Goal: Information Seeking & Learning: Learn about a topic

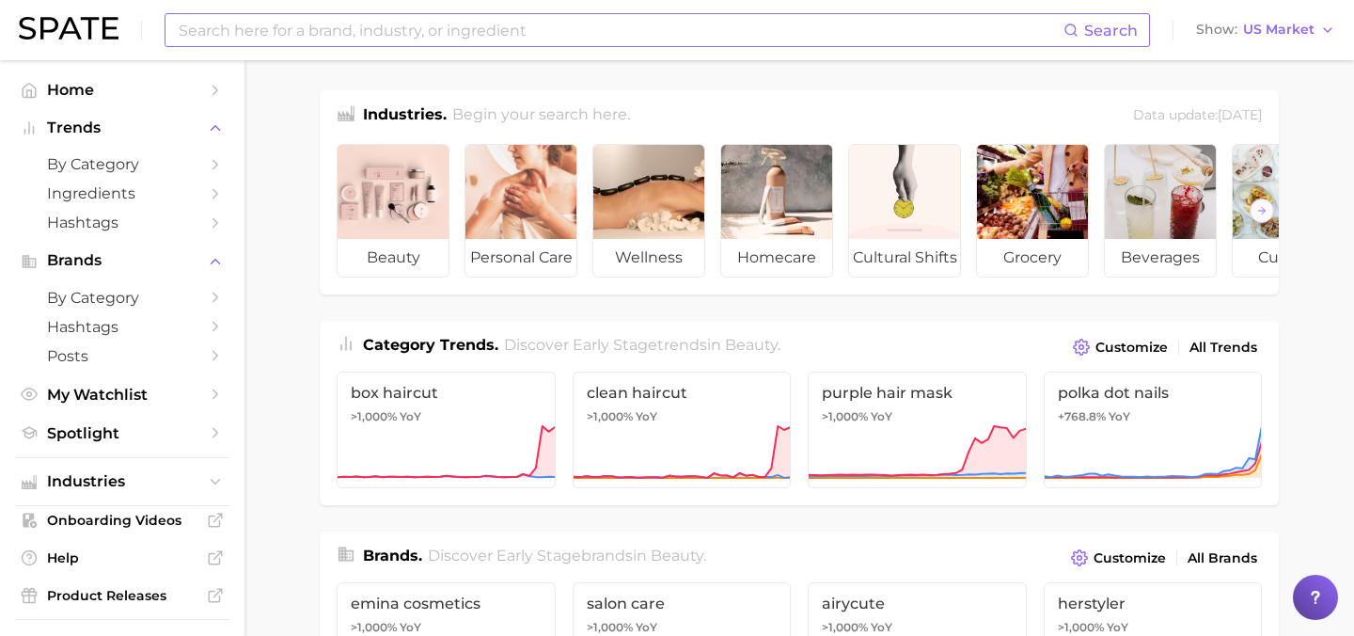
click at [577, 33] on input at bounding box center [620, 30] width 887 height 32
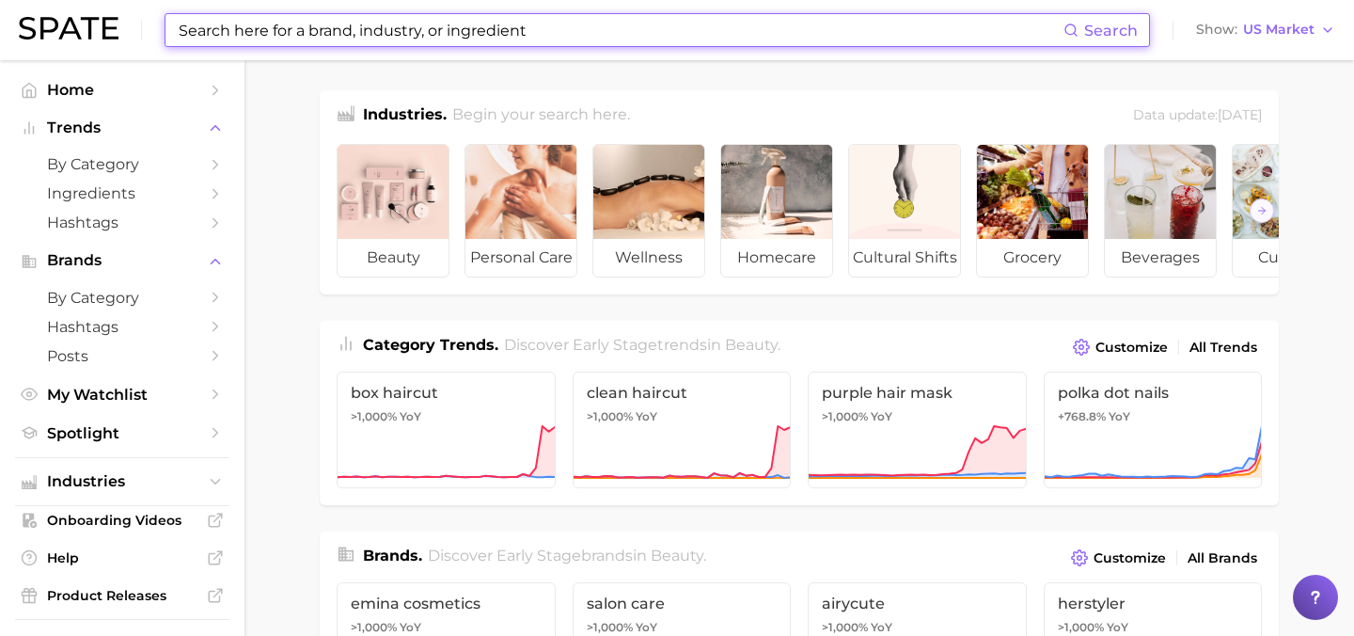
paste input "Pistachio"
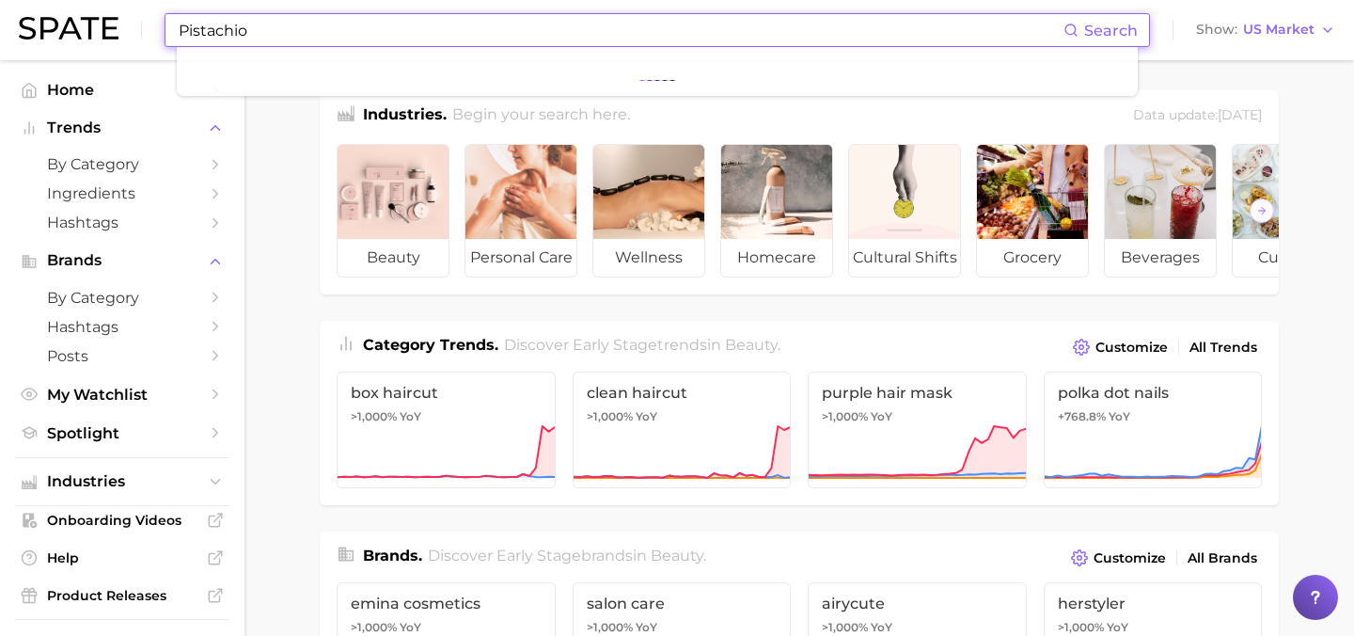
type input "Pistachio"
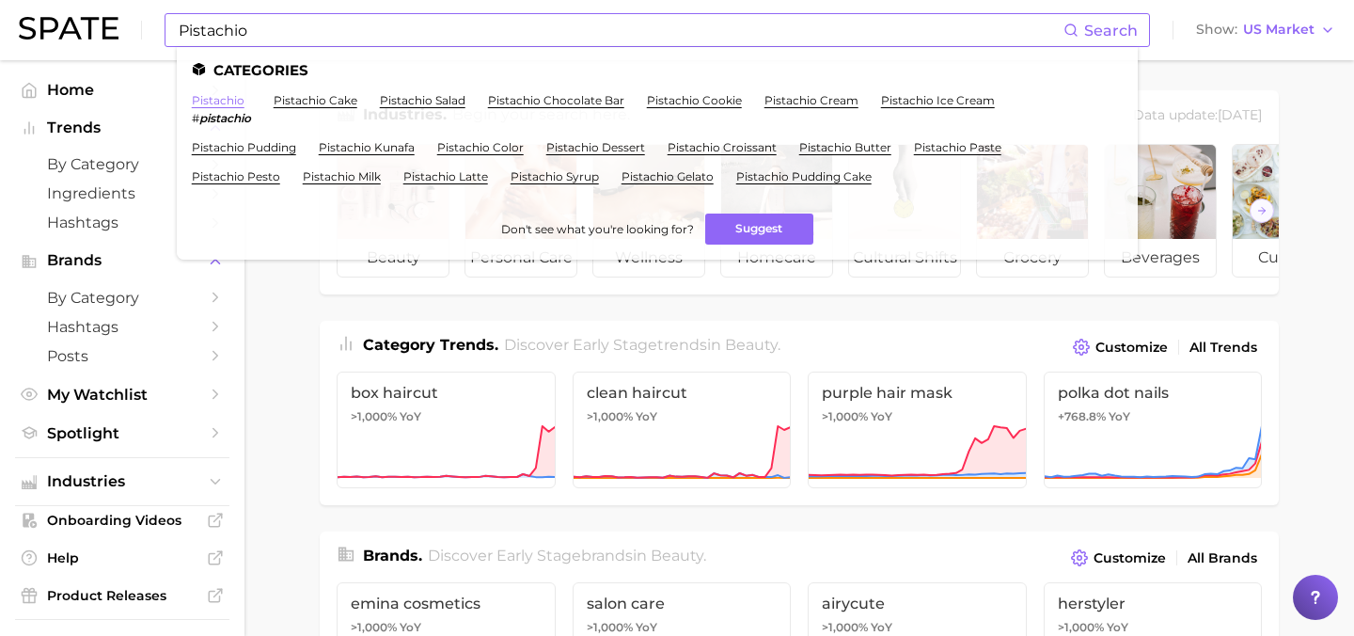
click at [225, 102] on link "pistachio" at bounding box center [218, 100] width 53 height 14
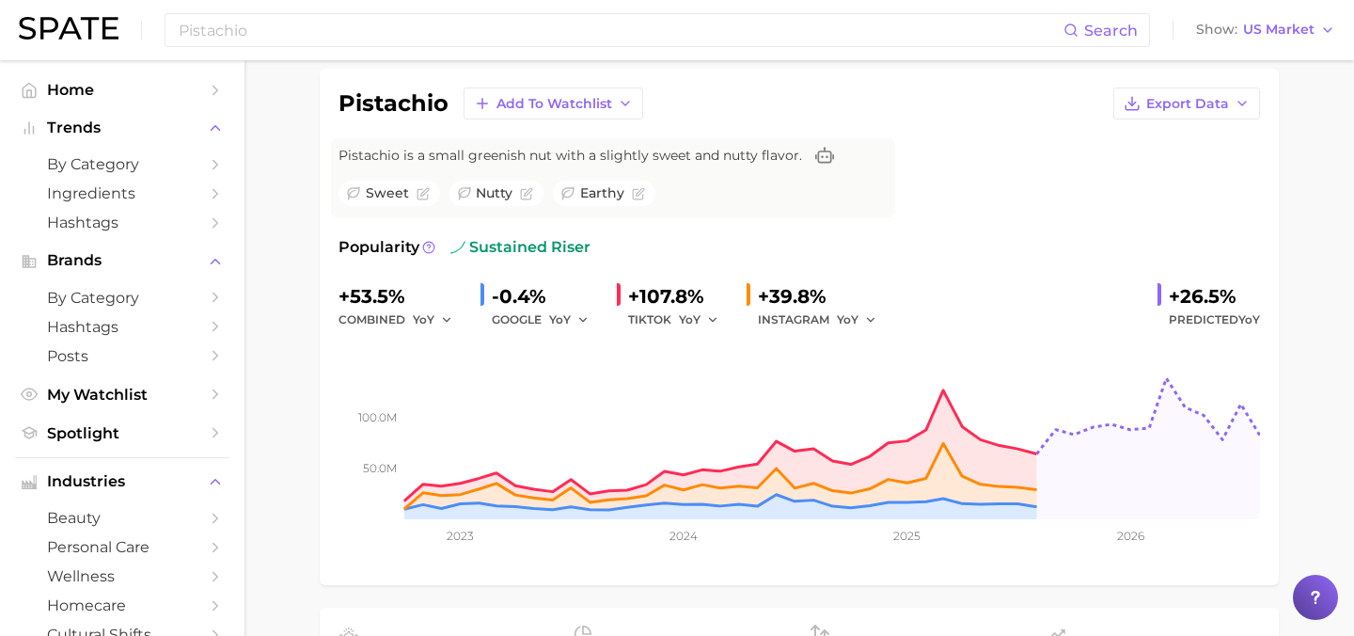
scroll to position [138, 0]
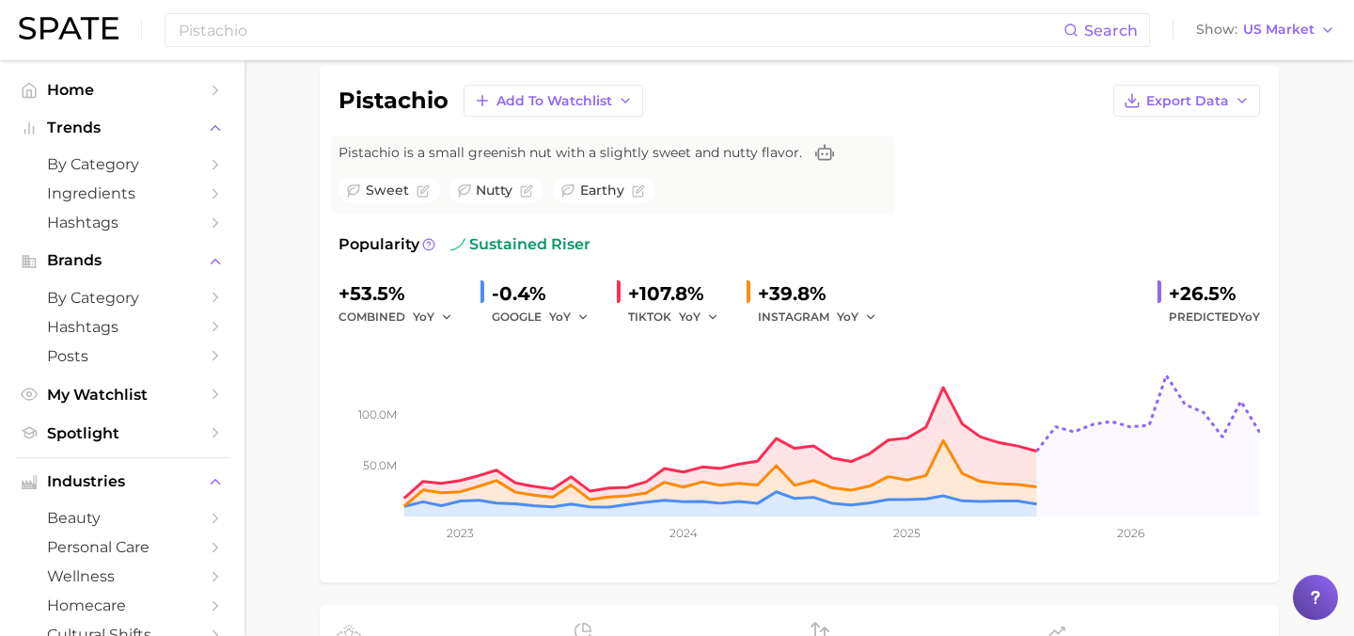
click at [412, 48] on div "Pistachio Search Show US Market" at bounding box center [677, 30] width 1317 height 60
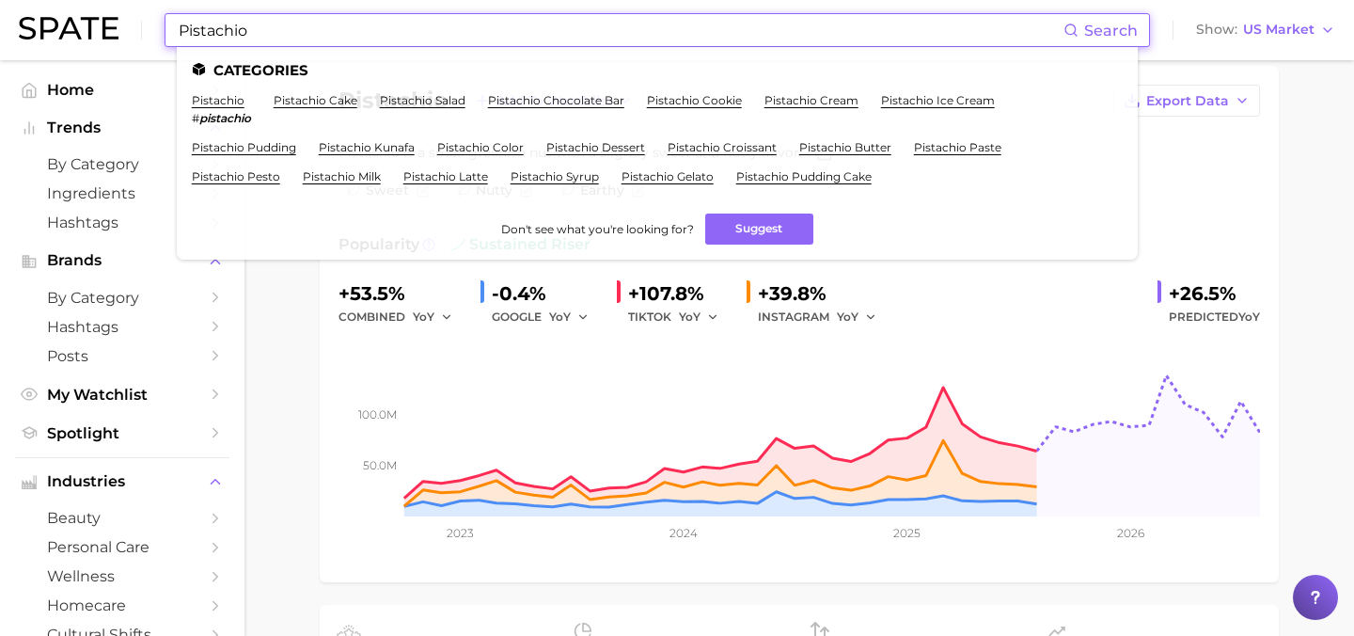
click at [414, 36] on input "Pistachio" at bounding box center [620, 30] width 887 height 32
paste input "Vanilla Bean"
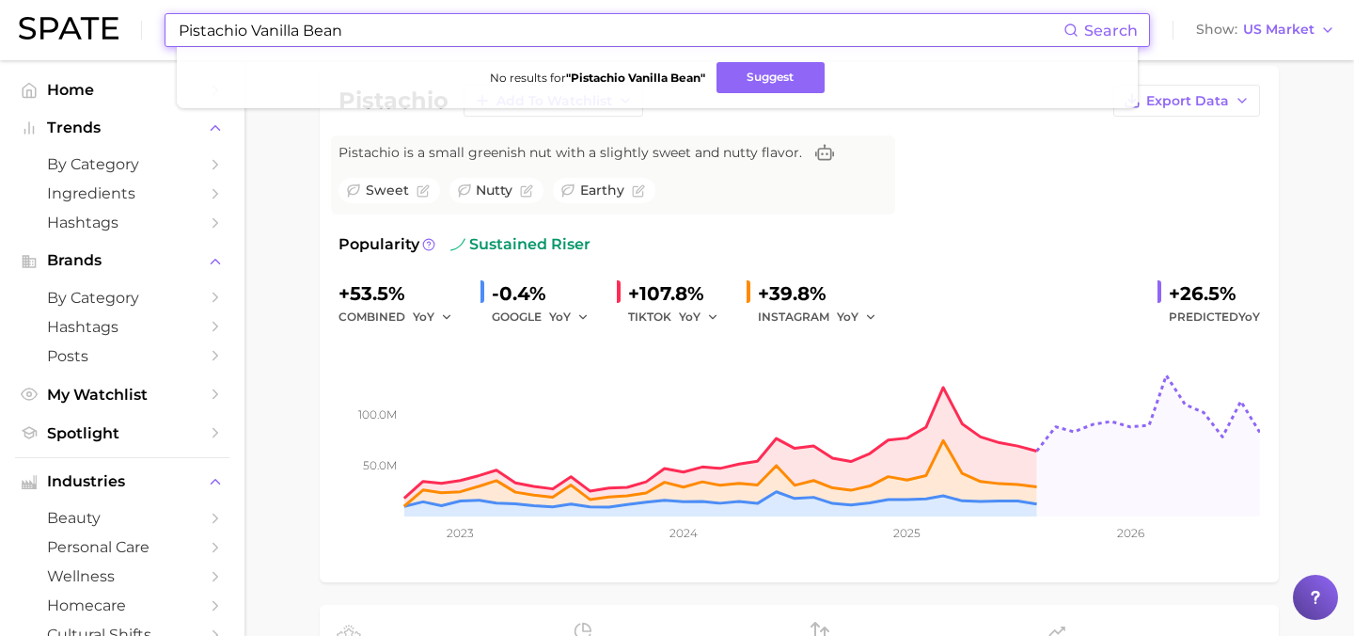
drag, startPoint x: 251, startPoint y: 32, endPoint x: 174, endPoint y: 32, distance: 77.1
click at [174, 32] on div "Pistachio Vanilla Bean Search No results for " Pistachio Vanilla Bean " Suggest" at bounding box center [658, 30] width 986 height 34
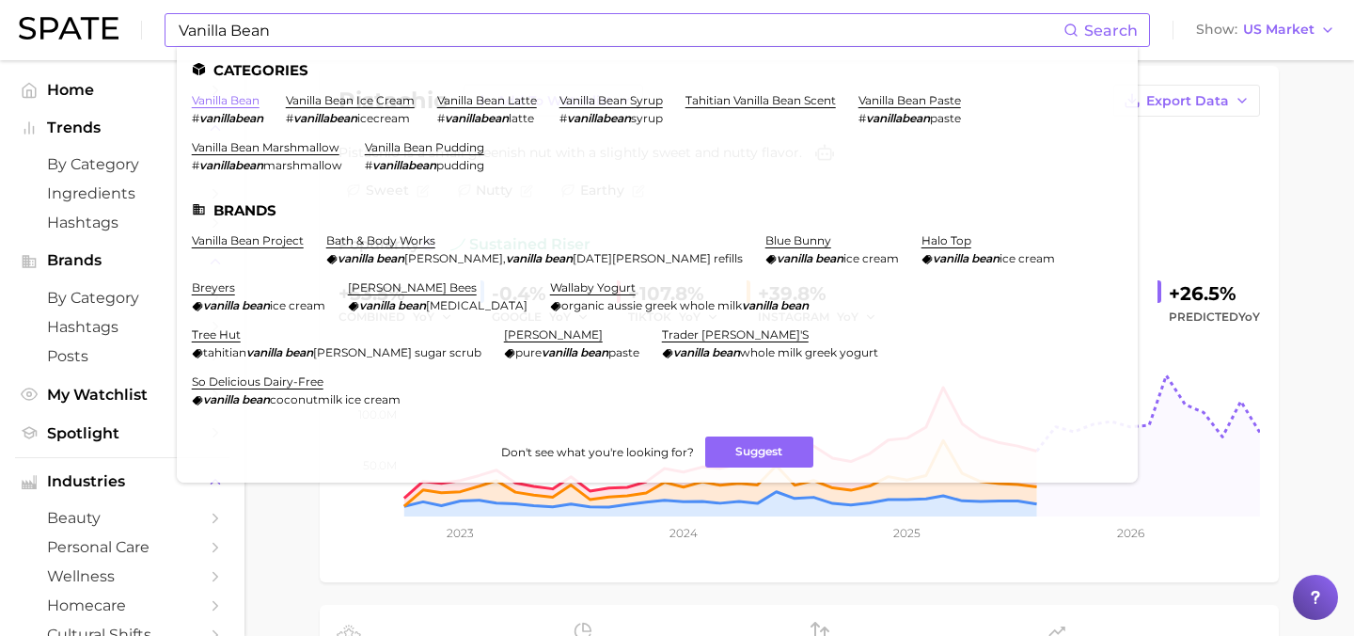
click at [222, 104] on link "vanilla bean" at bounding box center [226, 100] width 68 height 14
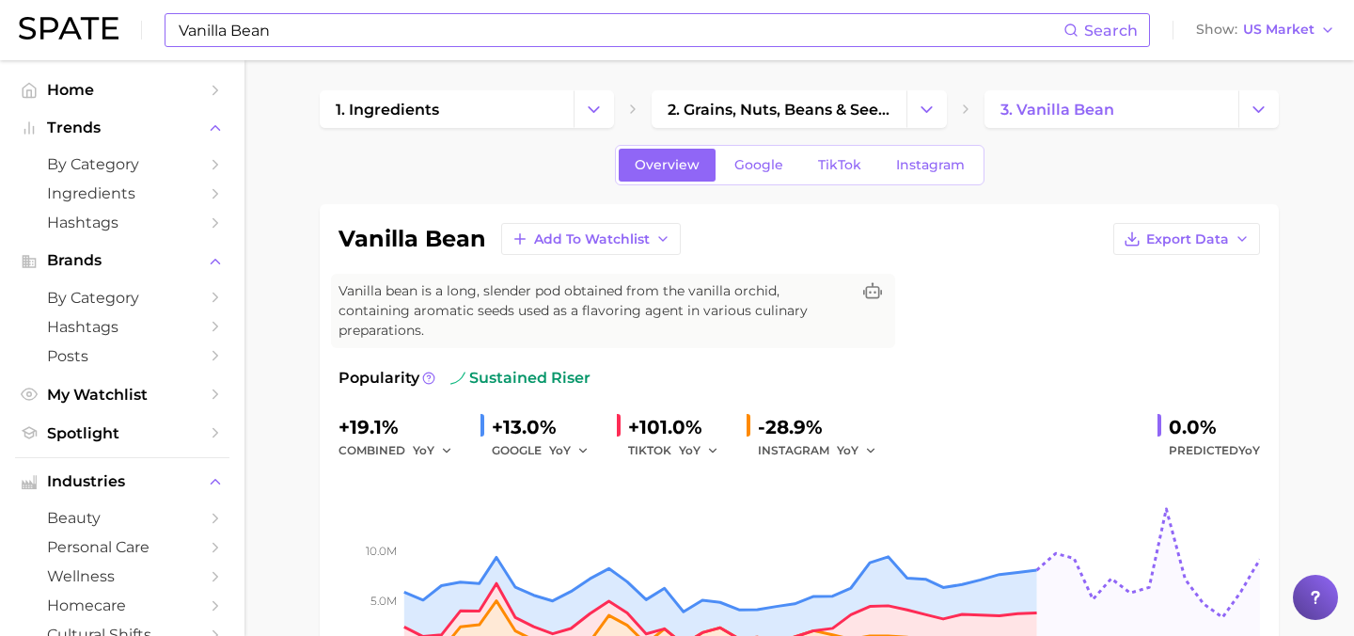
click at [281, 38] on input "Vanilla Bean" at bounding box center [620, 30] width 887 height 32
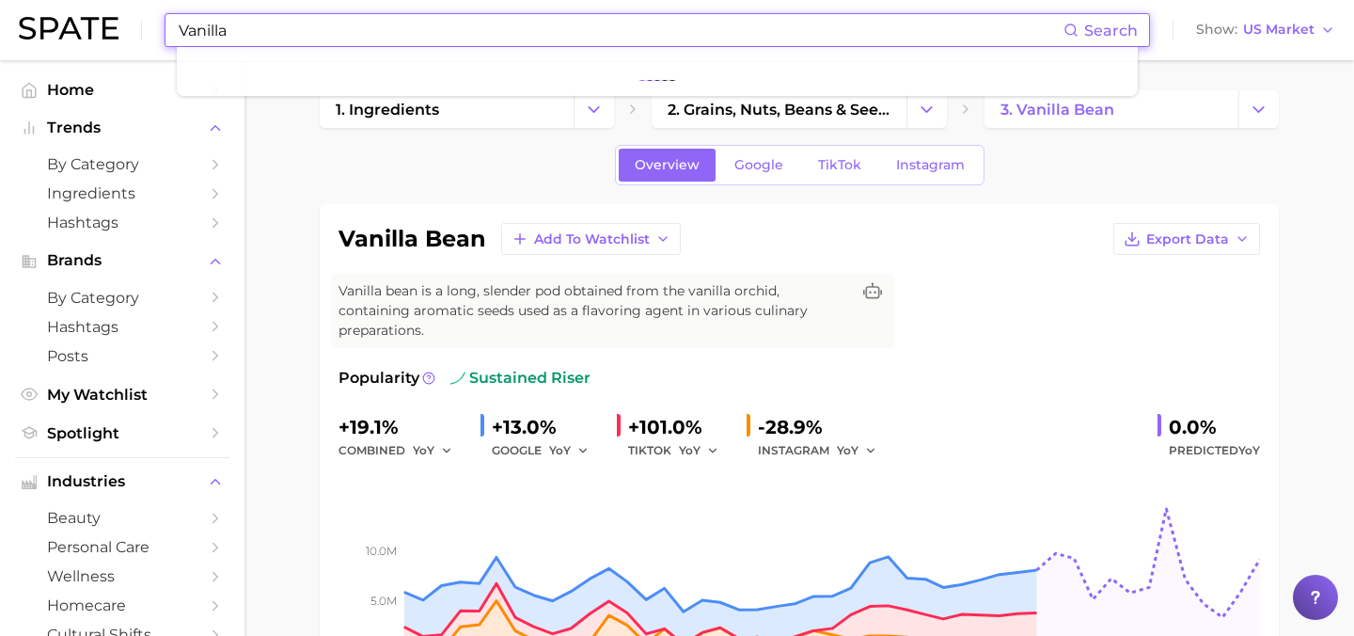
type input "Vanilla"
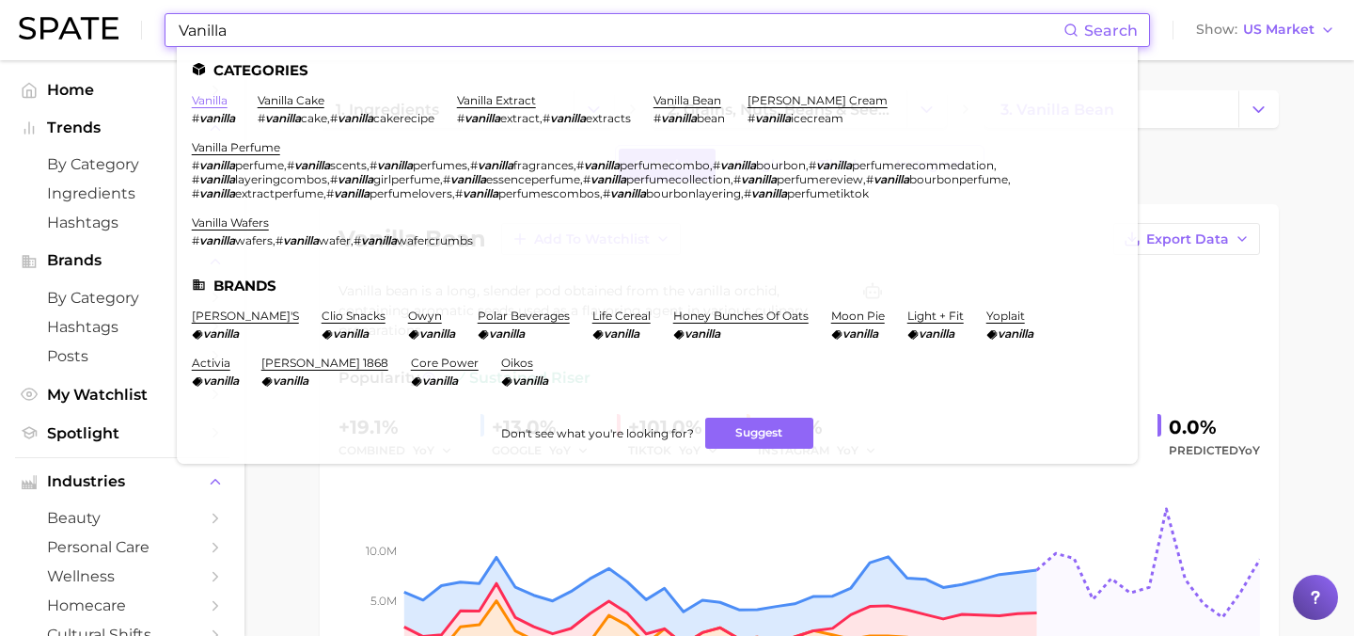
click at [216, 96] on link "vanilla" at bounding box center [210, 100] width 36 height 14
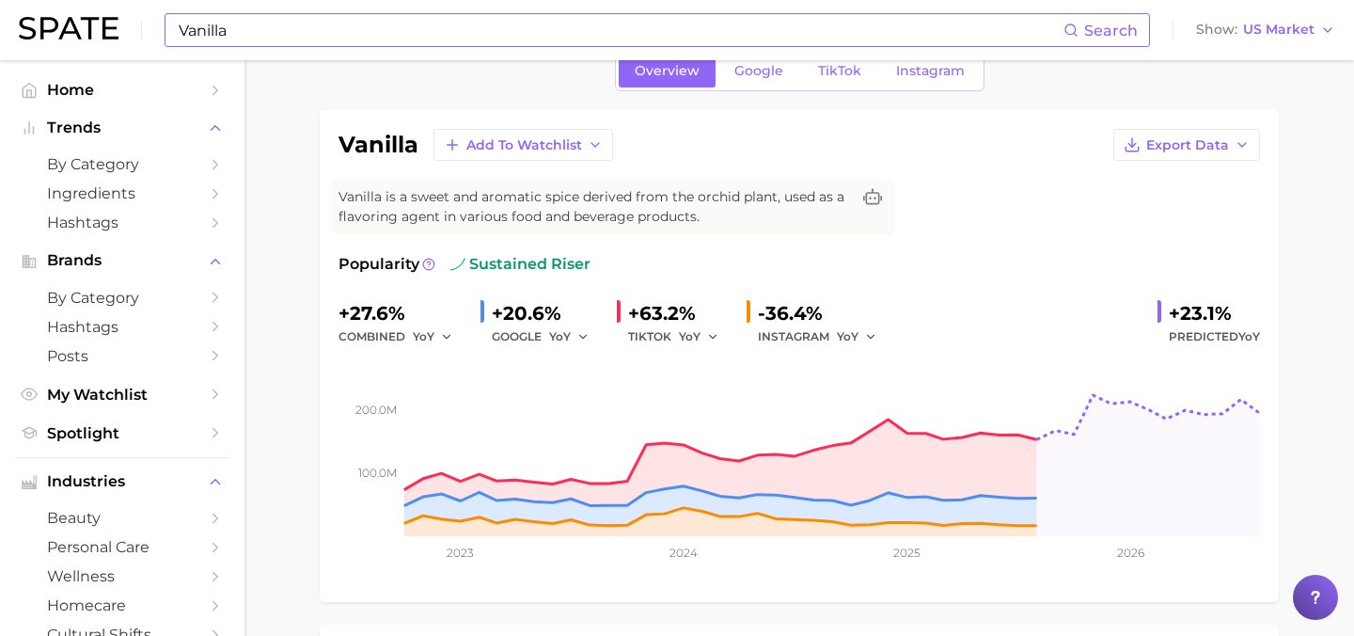
scroll to position [98, 0]
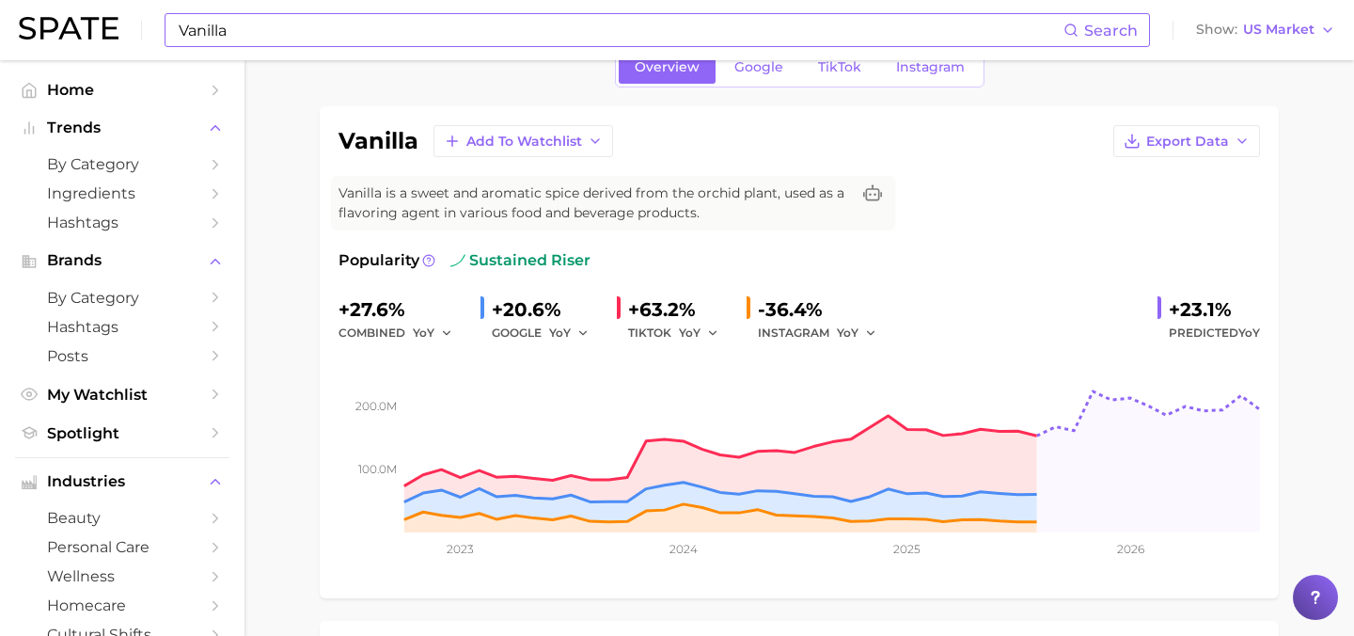
click at [447, 32] on input "Vanilla" at bounding box center [620, 30] width 887 height 32
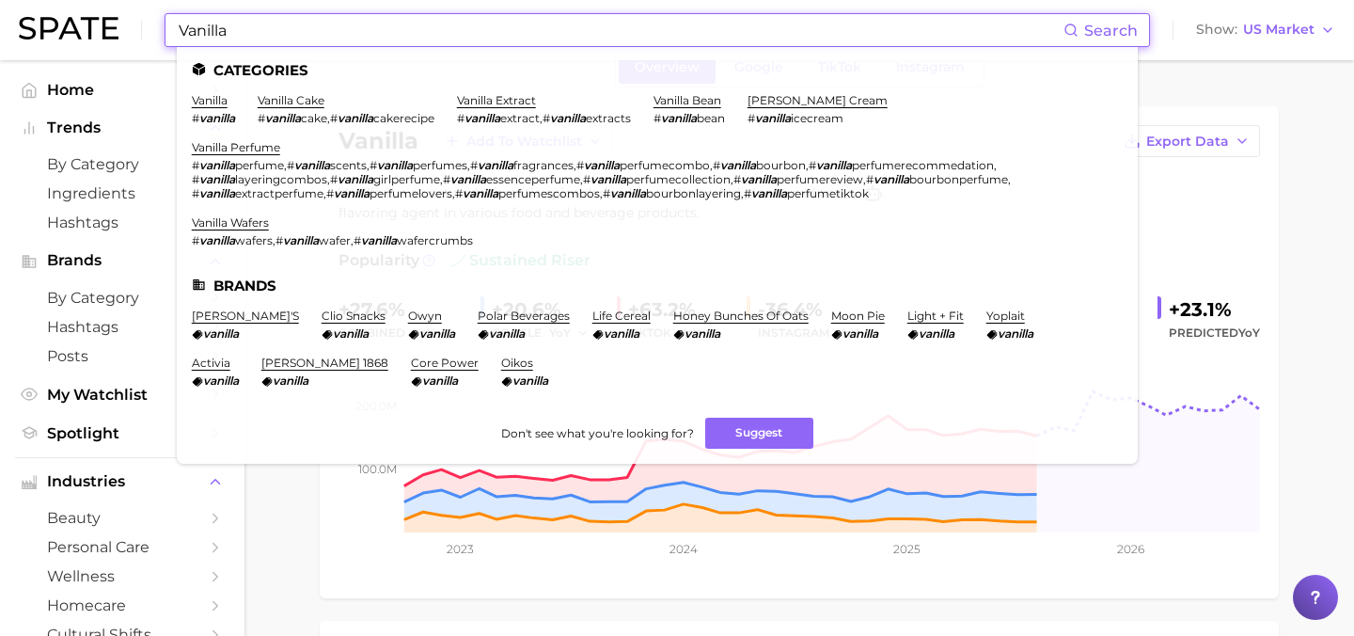
drag, startPoint x: 447, startPoint y: 32, endPoint x: 182, endPoint y: 32, distance: 265.2
click at [182, 32] on input "Vanilla" at bounding box center [620, 30] width 887 height 32
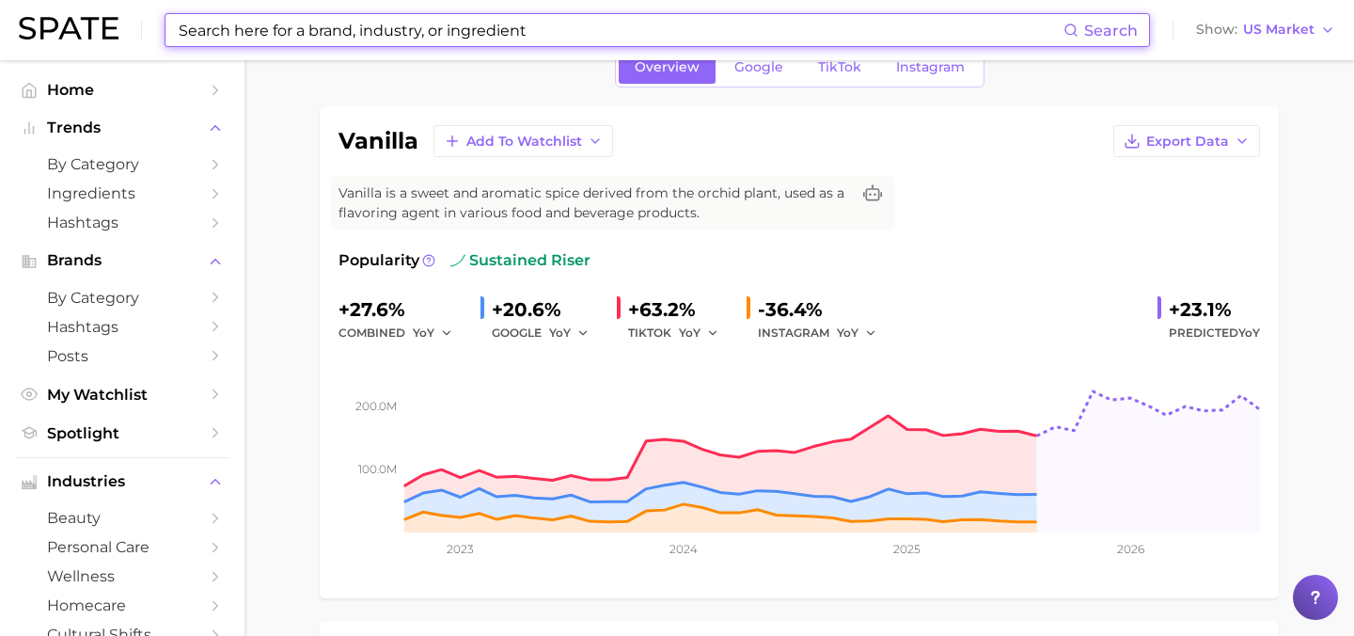
paste input "Vanilla"
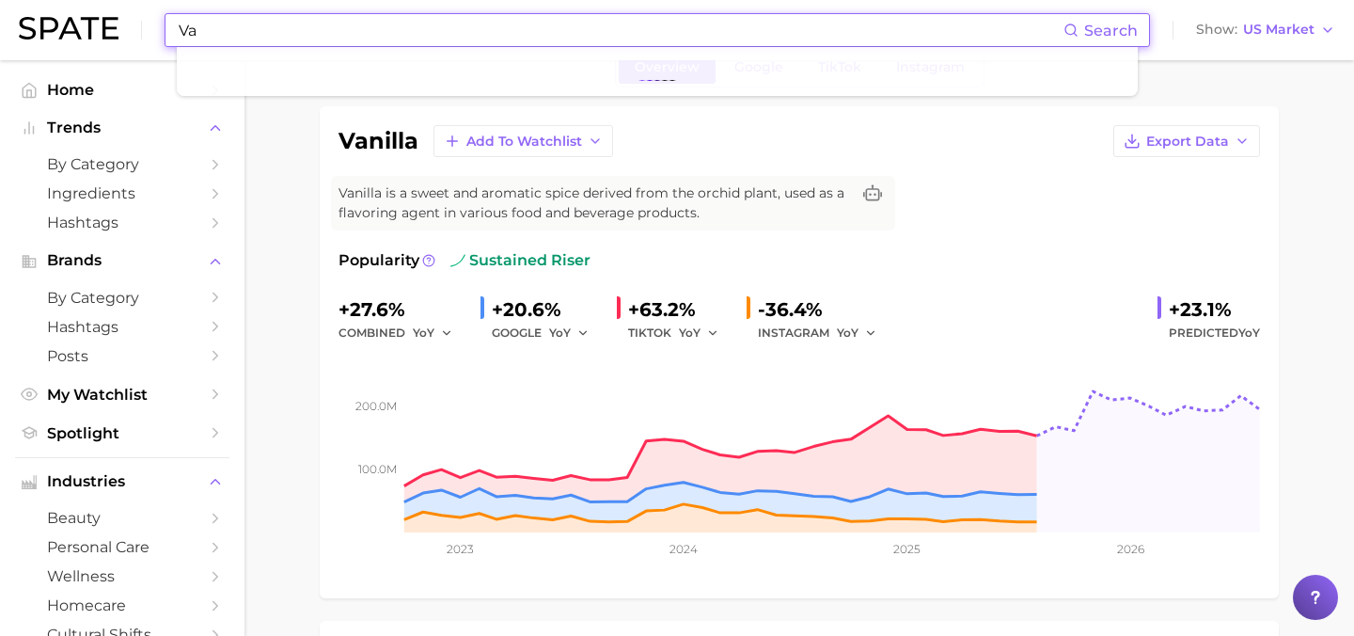
type input "V"
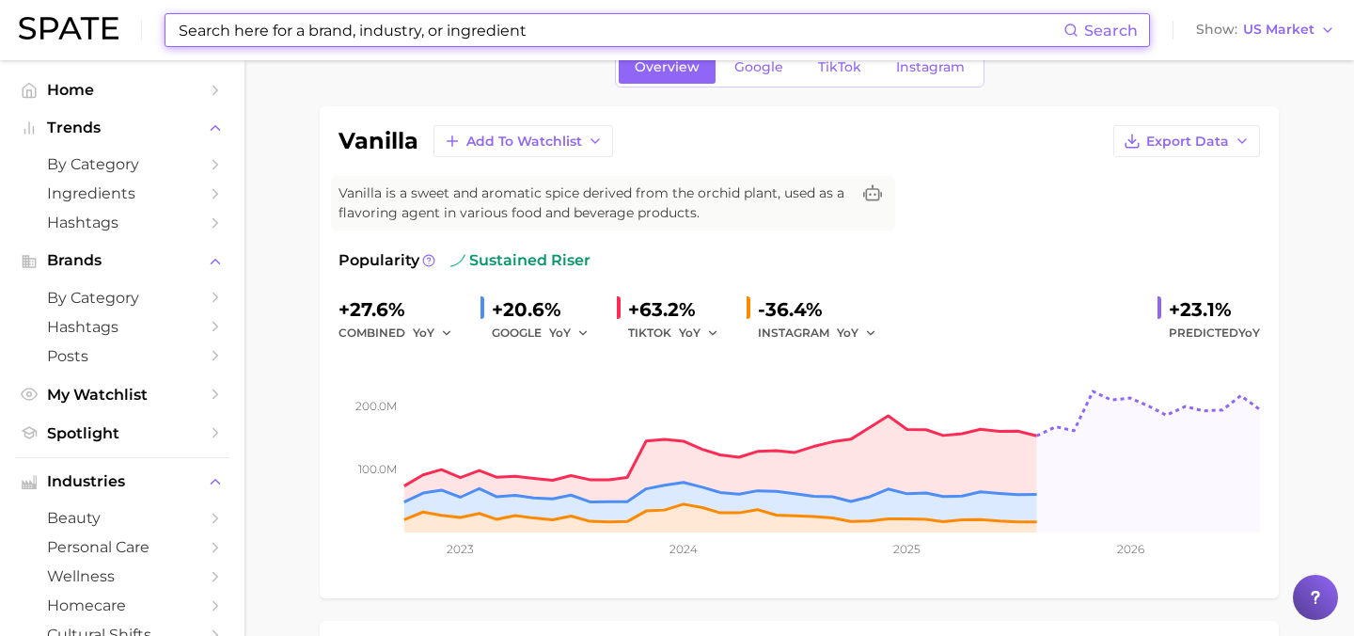
paste input "Vanilla"
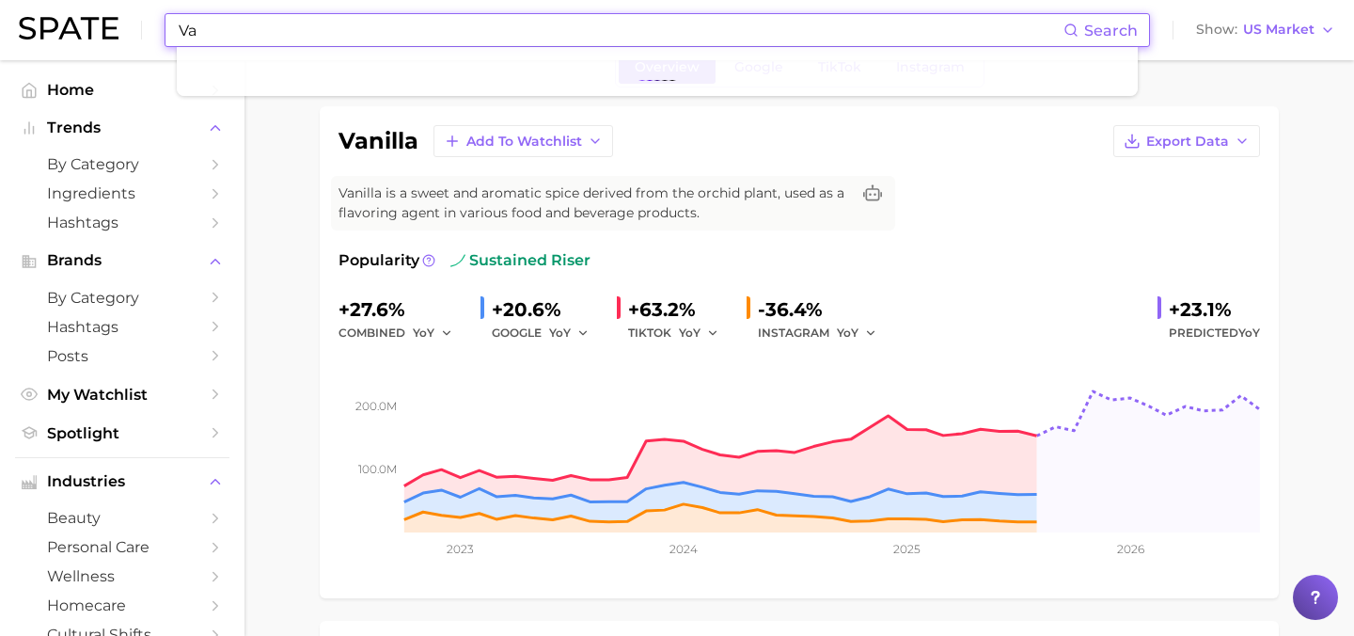
type input "V"
